Goal: Navigation & Orientation: Find specific page/section

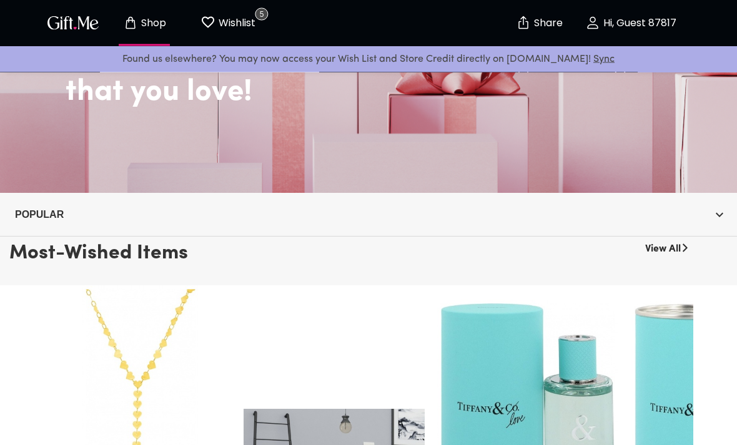
click at [352, 225] on button "Popular" at bounding box center [368, 215] width 717 height 23
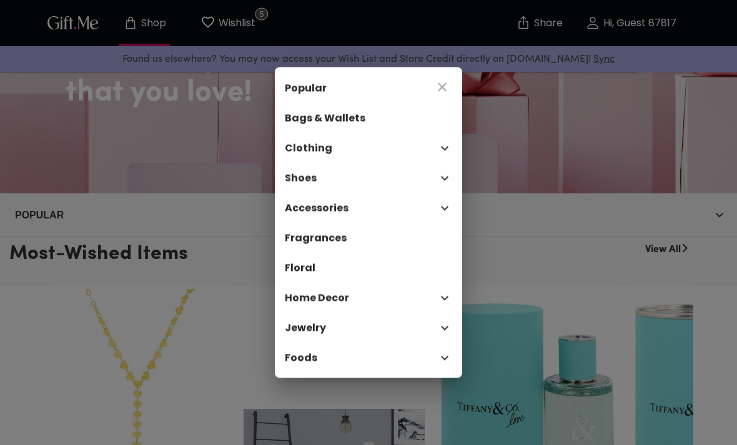
scroll to position [151, 0]
click at [367, 246] on span "Fragrances" at bounding box center [368, 238] width 167 height 15
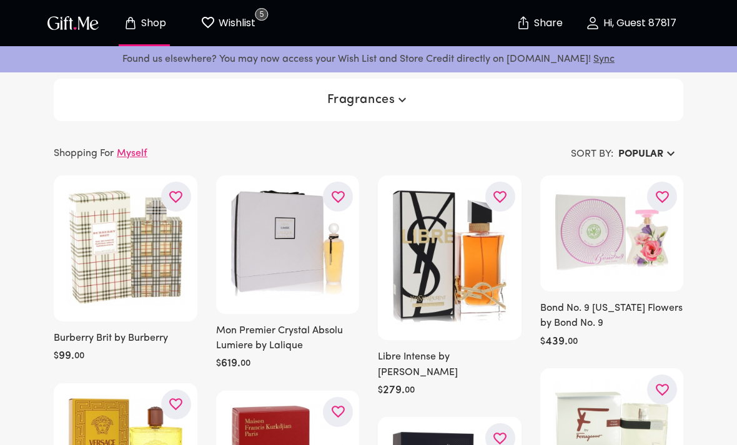
click at [664, 144] on button "Popular" at bounding box center [648, 154] width 70 height 22
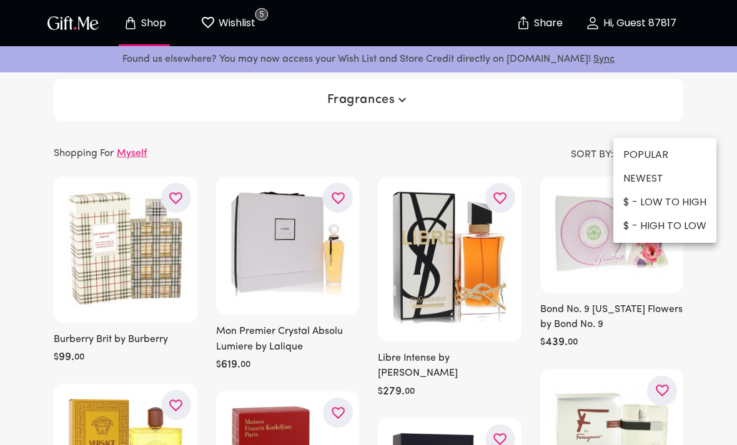
click at [670, 181] on li "NEWEST" at bounding box center [664, 179] width 103 height 24
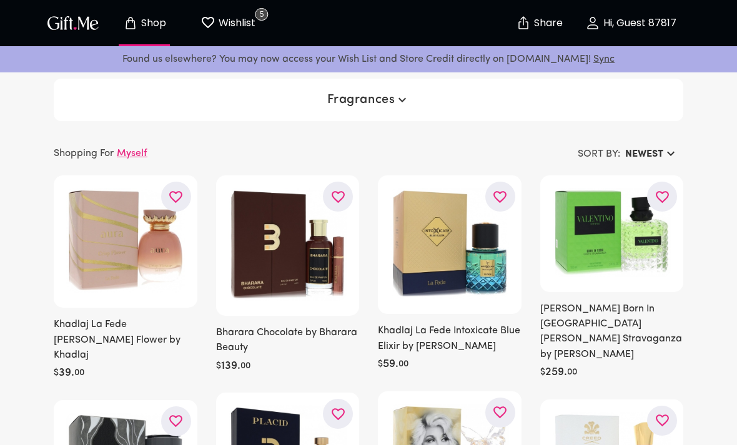
click at [381, 109] on button "Fragrances" at bounding box center [368, 100] width 93 height 22
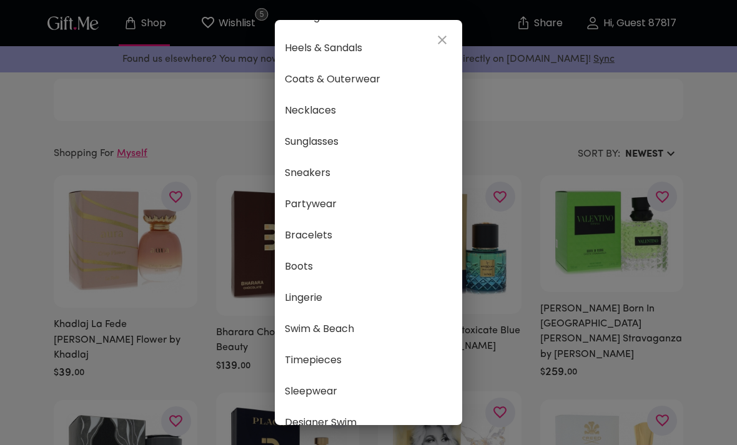
scroll to position [234, 0]
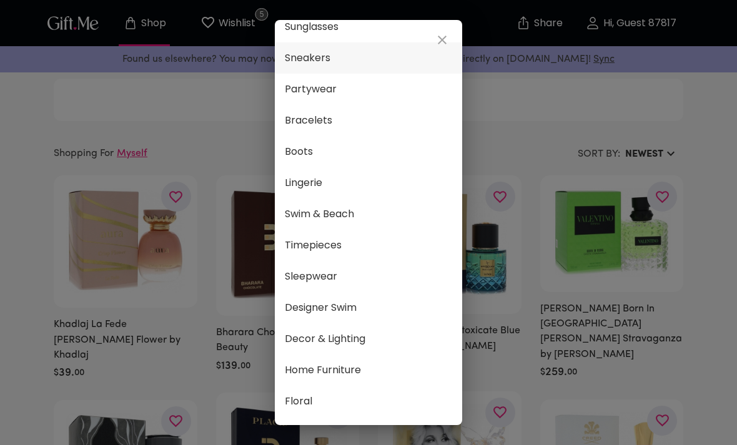
click at [360, 62] on span "Sneakers" at bounding box center [368, 58] width 167 height 16
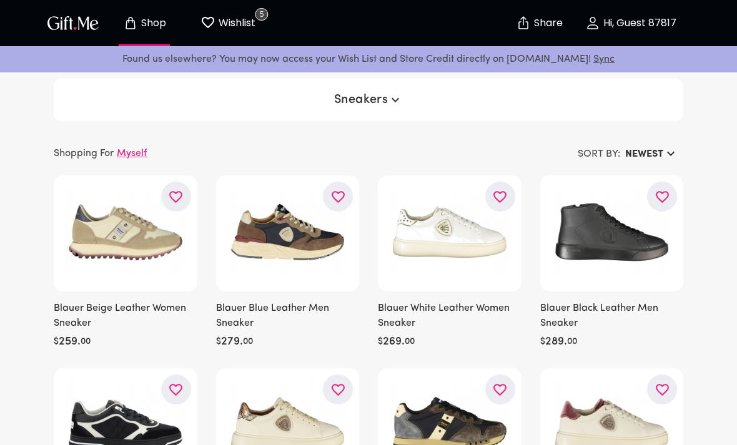
click at [367, 104] on span "Sneakers" at bounding box center [368, 99] width 69 height 15
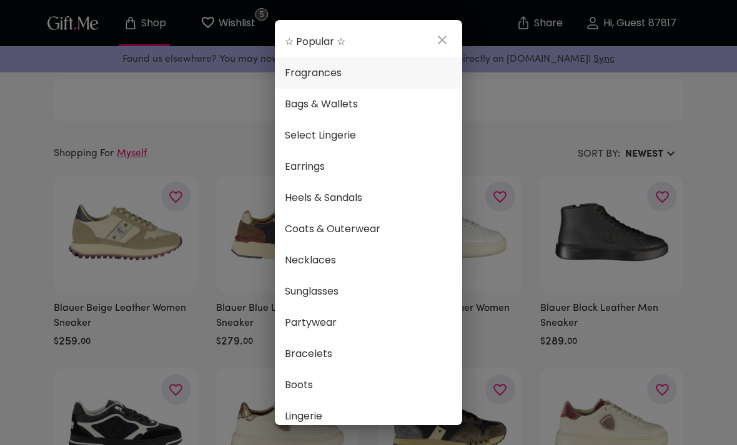
click at [362, 74] on span "Fragrances" at bounding box center [368, 73] width 167 height 16
